Goal: Task Accomplishment & Management: Manage account settings

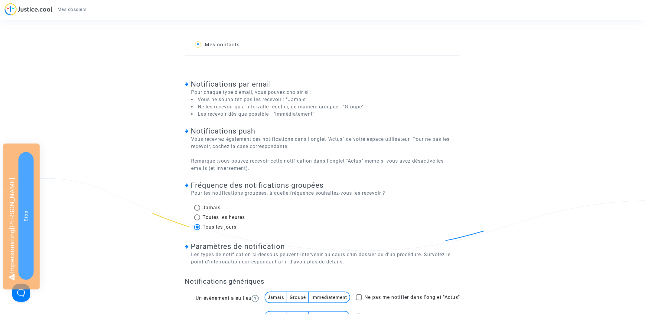
click at [230, 44] on link "Mes contacts" at bounding box center [217, 45] width 46 height 21
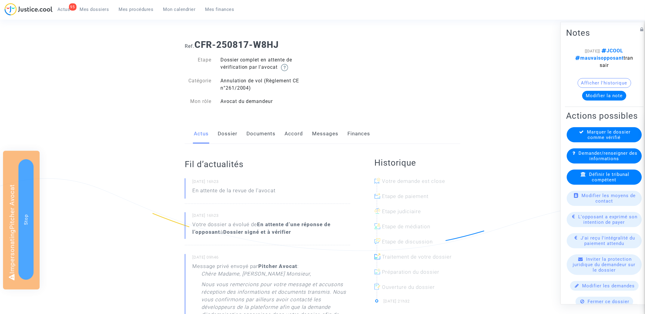
click at [225, 133] on link "Dossier" at bounding box center [228, 134] width 20 height 20
